Goal: Information Seeking & Learning: Learn about a topic

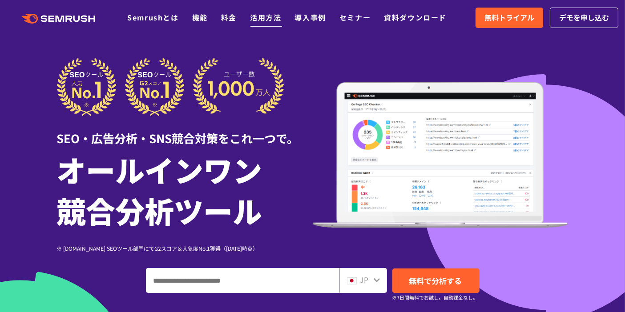
click at [266, 16] on link "活用方法" at bounding box center [265, 17] width 31 height 11
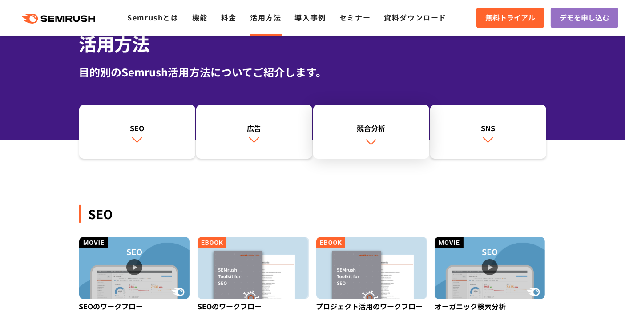
click at [365, 135] on link "競合分析" at bounding box center [371, 132] width 116 height 54
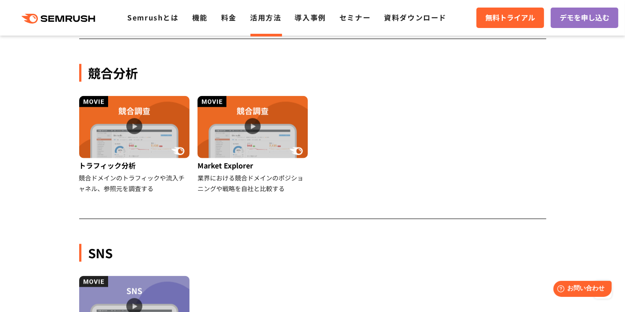
scroll to position [740, 0]
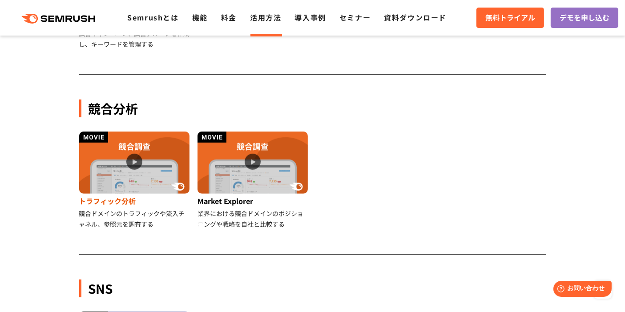
click at [148, 201] on div "トラフィック分析" at bounding box center [135, 201] width 112 height 14
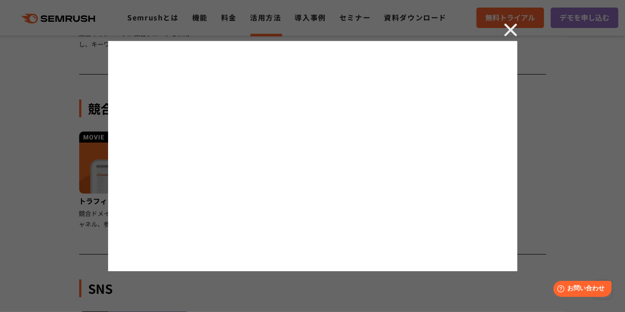
click at [512, 23] on img at bounding box center [510, 29] width 13 height 13
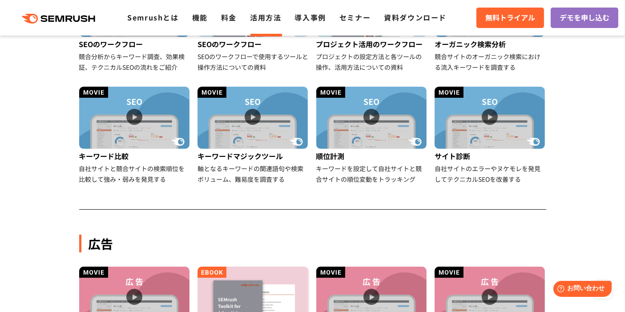
scroll to position [296, 0]
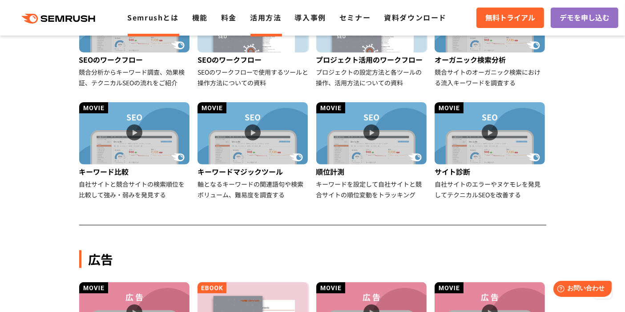
click at [177, 19] on link "Semrushとは" at bounding box center [152, 17] width 51 height 11
